Goal: Use online tool/utility: Utilize a website feature to perform a specific function

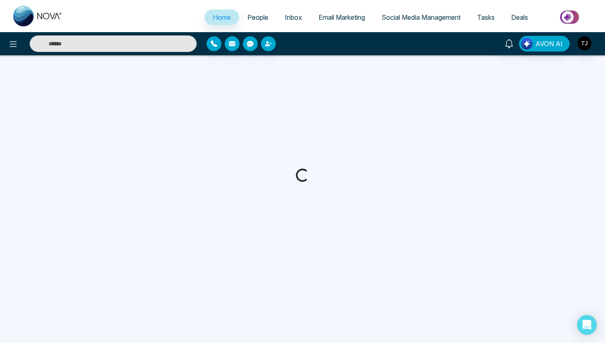
select select "*"
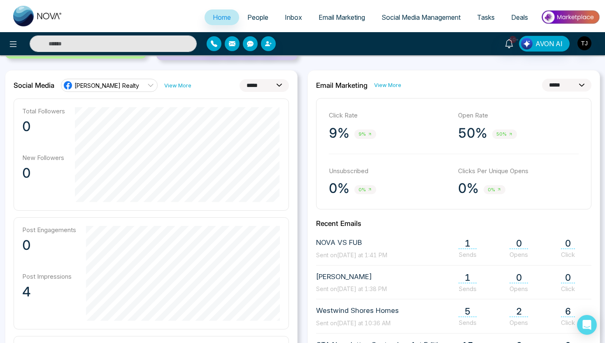
scroll to position [222, 0]
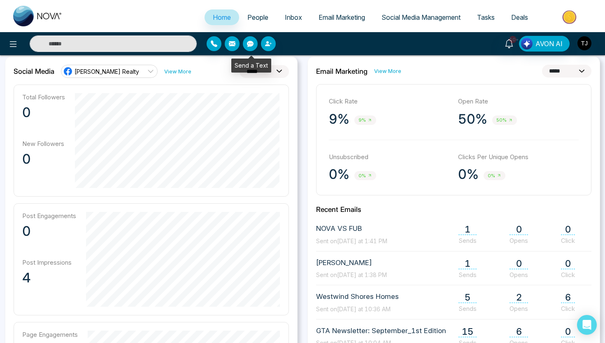
click at [257, 67] on div "Send a Text" at bounding box center [251, 65] width 40 height 14
click at [275, 70] on select "**********" at bounding box center [264, 71] width 49 height 13
select select "**"
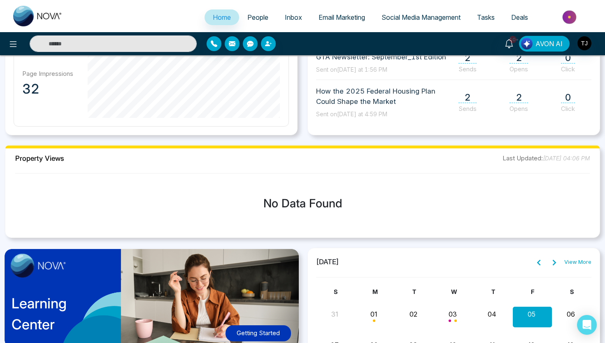
scroll to position [497, 0]
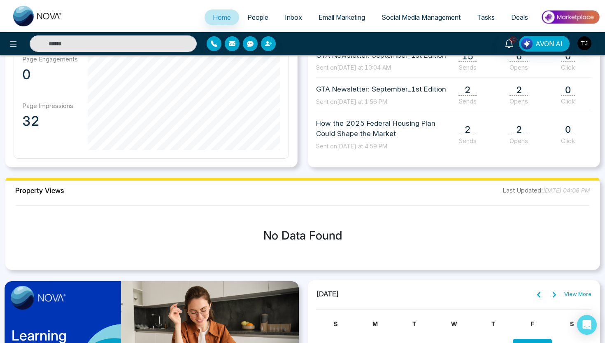
click at [255, 14] on span "People" at bounding box center [258, 17] width 21 height 8
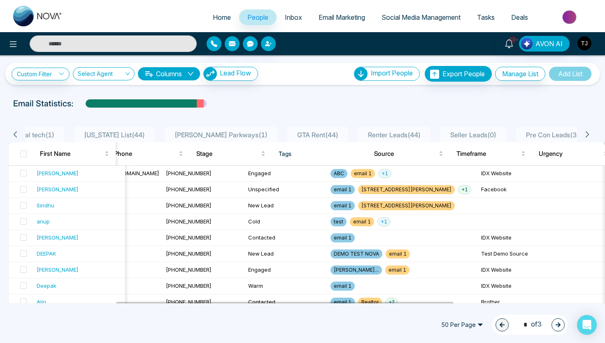
scroll to position [0, 542]
click at [51, 270] on div "[PERSON_NAME]" at bounding box center [79, 269] width 85 height 8
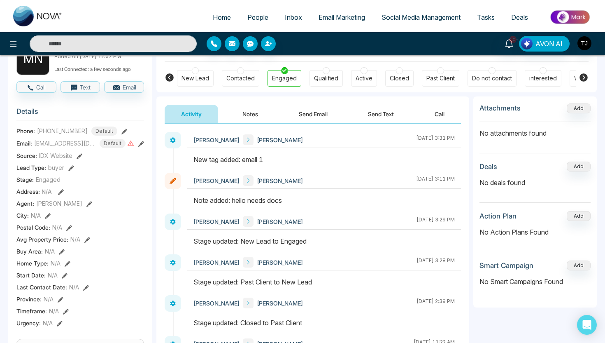
scroll to position [59, 0]
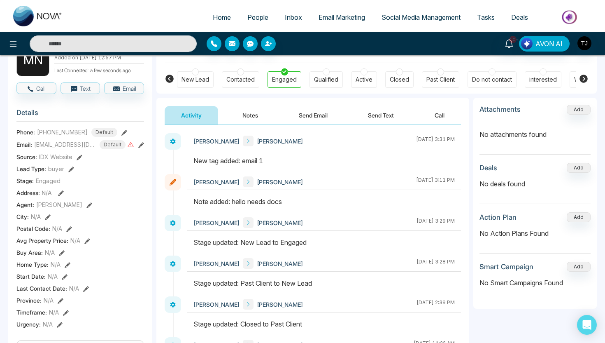
click at [340, 14] on span "Email Marketing" at bounding box center [342, 17] width 47 height 8
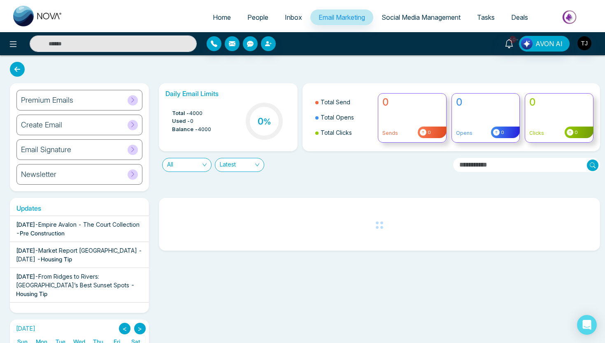
click at [52, 105] on div "Premium Emails" at bounding box center [79, 100] width 126 height 21
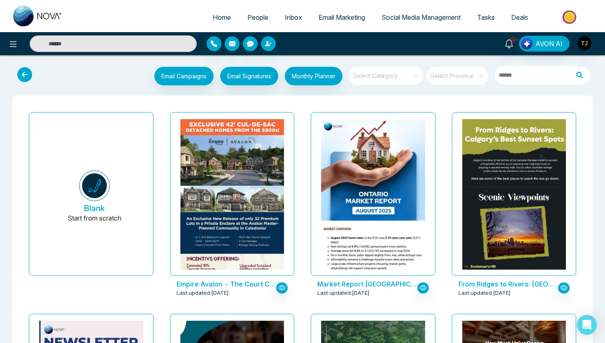
click at [410, 70] on input "search" at bounding box center [383, 73] width 59 height 12
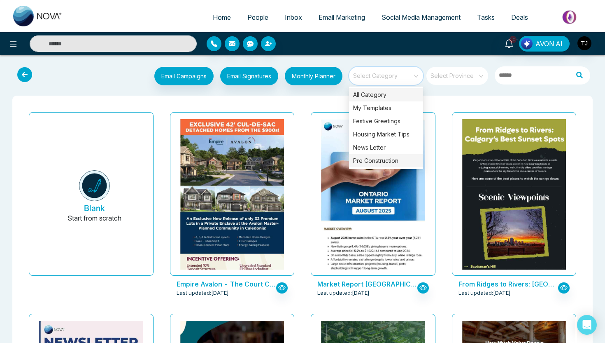
click at [385, 156] on div "Pre Construction" at bounding box center [386, 160] width 74 height 13
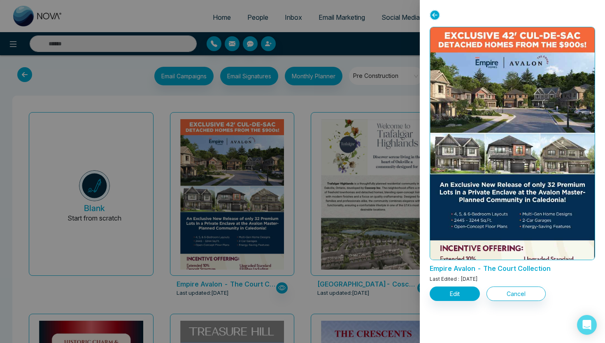
click at [387, 169] on div at bounding box center [302, 171] width 605 height 343
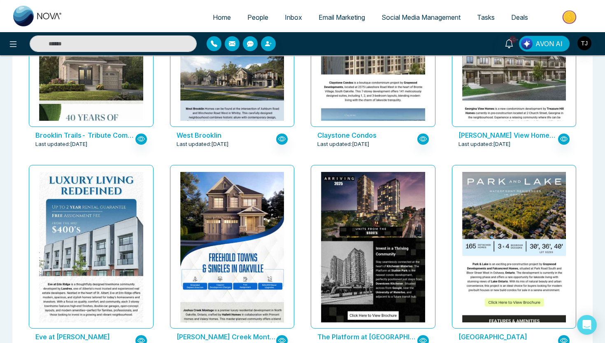
scroll to position [551, 0]
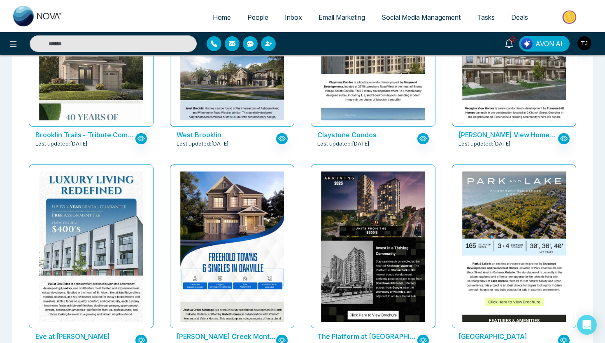
click at [409, 14] on span "Social Media Management" at bounding box center [421, 17] width 79 height 8
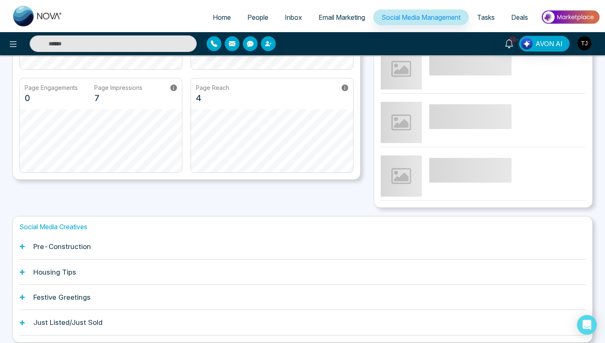
scroll to position [189, 0]
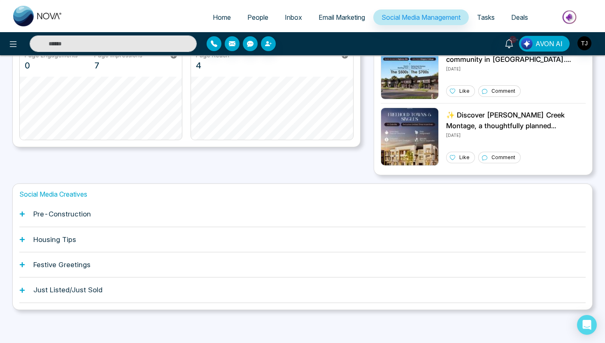
click at [193, 217] on div "Pre-Construction" at bounding box center [302, 213] width 567 height 25
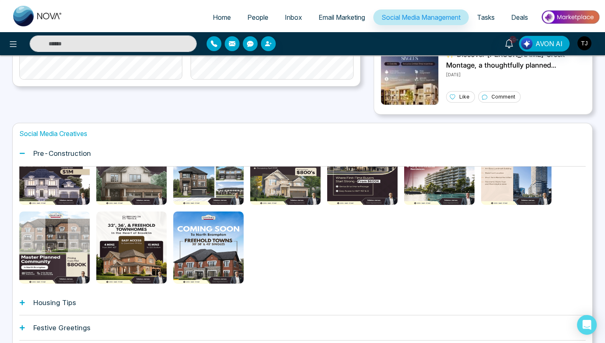
scroll to position [278, 0]
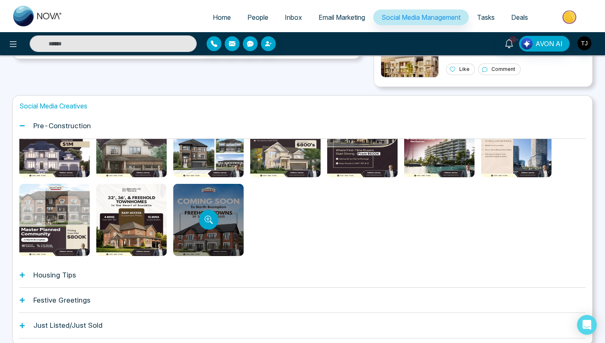
click at [219, 218] on div at bounding box center [208, 220] width 70 height 72
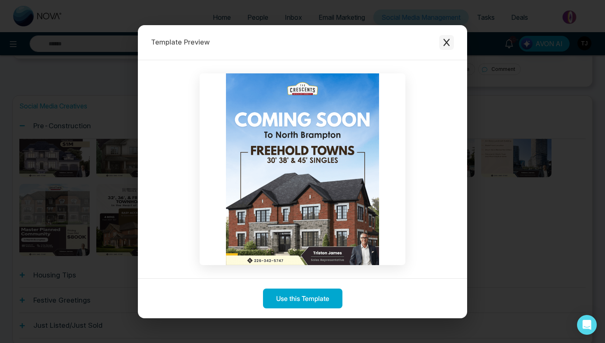
click at [452, 39] on button "Close modal" at bounding box center [446, 42] width 15 height 15
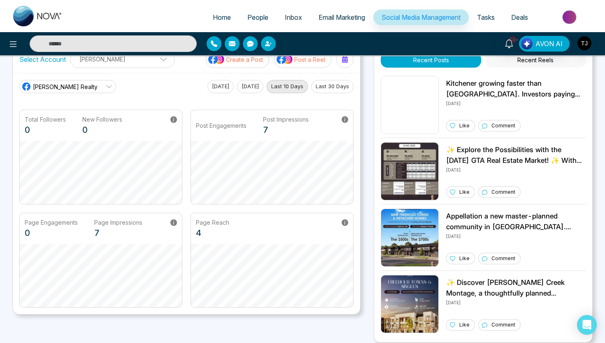
scroll to position [0, 0]
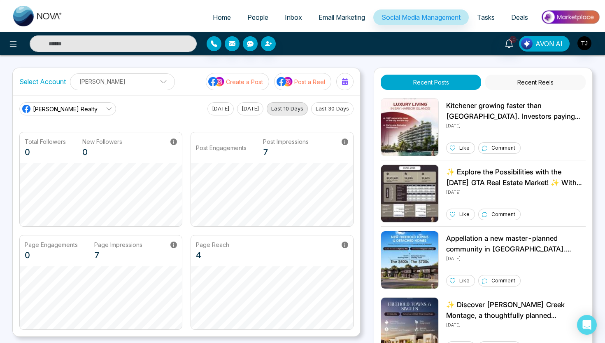
click at [556, 45] on span "AVON AI" at bounding box center [549, 44] width 27 height 10
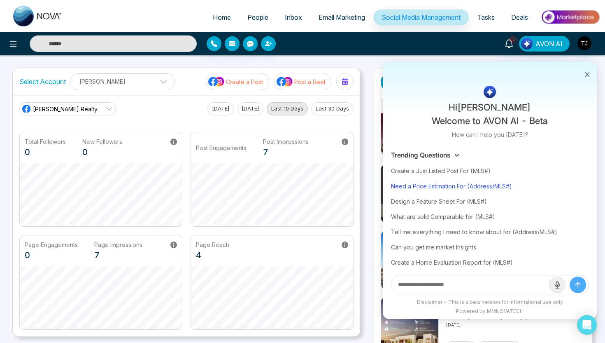
click at [472, 187] on div "Need a Price Estimation For (Address/MLS#)" at bounding box center [490, 185] width 198 height 15
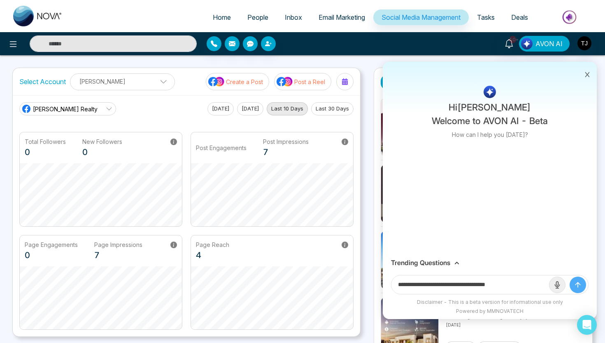
drag, startPoint x: 475, startPoint y: 286, endPoint x: 530, endPoint y: 286, distance: 55.2
click at [530, 286] on input "**********" at bounding box center [471, 284] width 158 height 19
paste input "**********"
type input "**********"
click at [570, 276] on button "submit" at bounding box center [578, 284] width 16 height 16
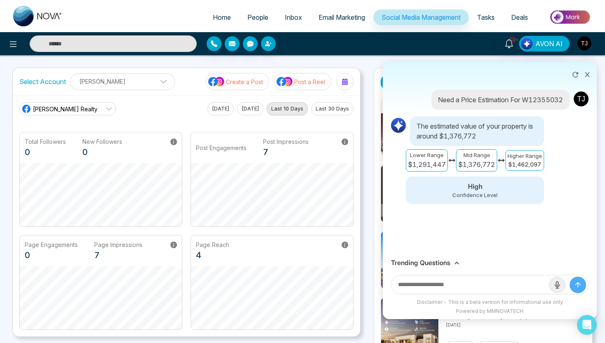
click at [437, 261] on h3 "Trending Questions" at bounding box center [420, 263] width 59 height 8
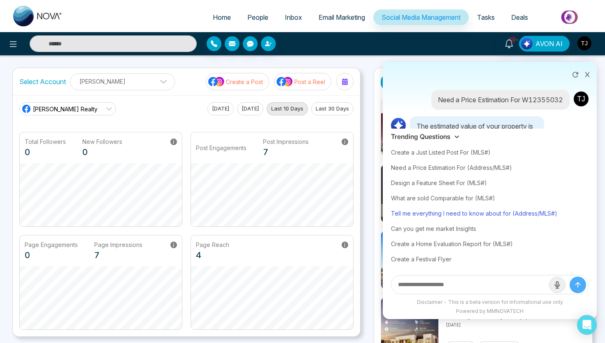
click at [459, 215] on div "Tell me everything I need to know about for (Address/MLS#)" at bounding box center [490, 213] width 198 height 15
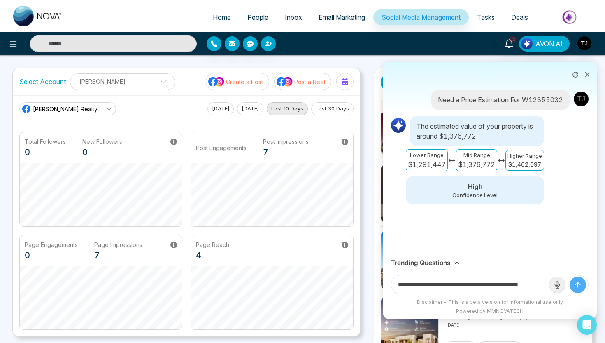
scroll to position [0, 20]
drag, startPoint x: 518, startPoint y: 283, endPoint x: 572, endPoint y: 283, distance: 54.4
click at [572, 283] on form "**********" at bounding box center [490, 284] width 198 height 19
paste input "**********"
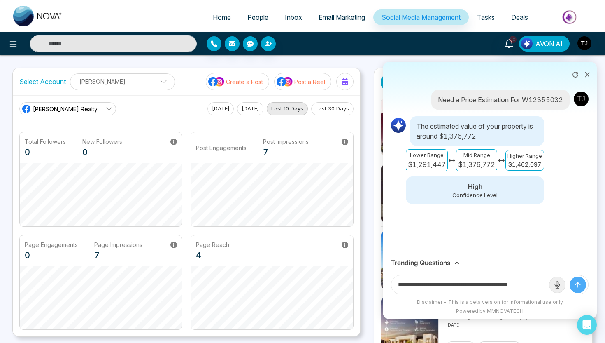
scroll to position [0, 7]
type input "**********"
click at [570, 276] on button "submit" at bounding box center [578, 284] width 16 height 16
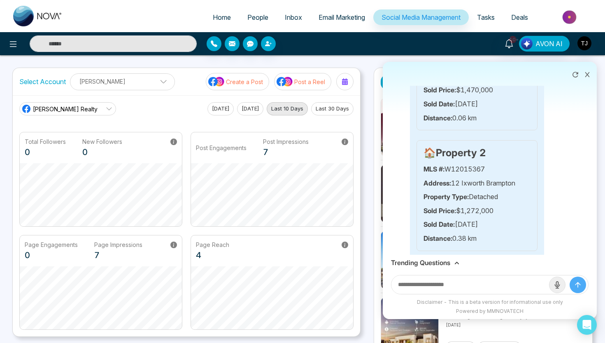
scroll to position [673, 0]
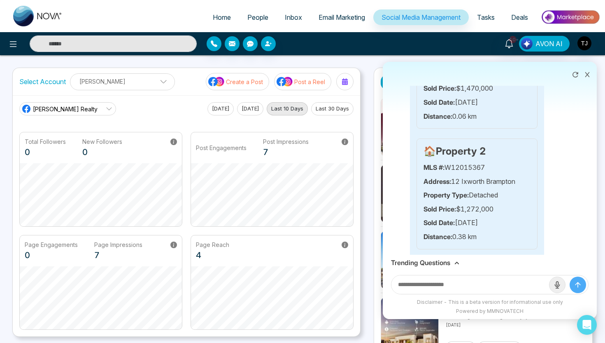
click at [593, 73] on button at bounding box center [587, 74] width 11 height 16
